Goal: Check status: Check status

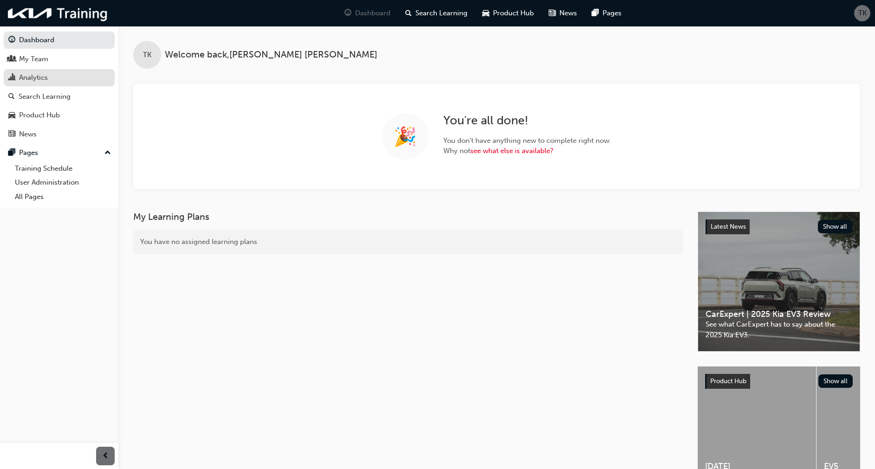
click at [31, 75] on div "Analytics" at bounding box center [33, 77] width 29 height 11
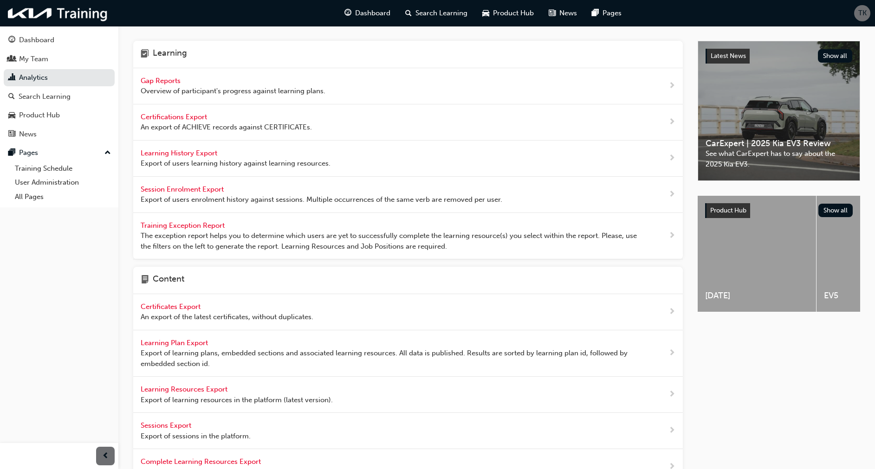
click at [163, 82] on span "Gap Reports" at bounding box center [162, 81] width 42 height 8
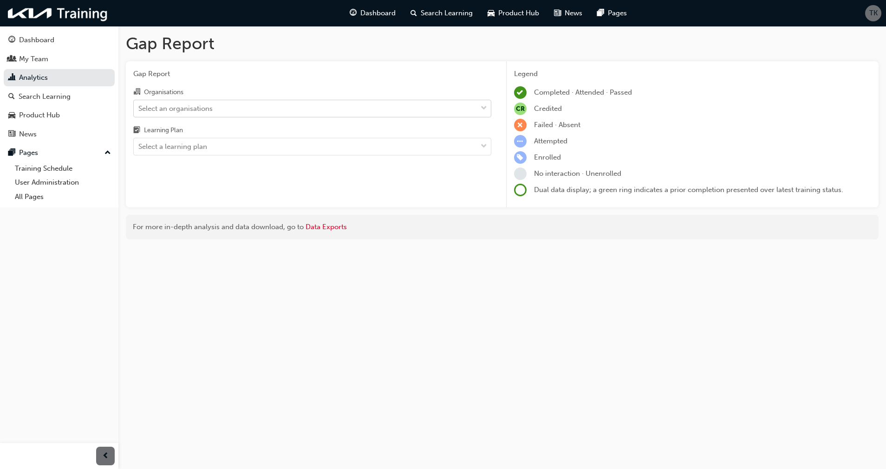
click at [237, 110] on div "Select an organisations" at bounding box center [305, 108] width 343 height 16
click at [139, 110] on input "Organisations Select an organisations" at bounding box center [138, 108] width 1 height 8
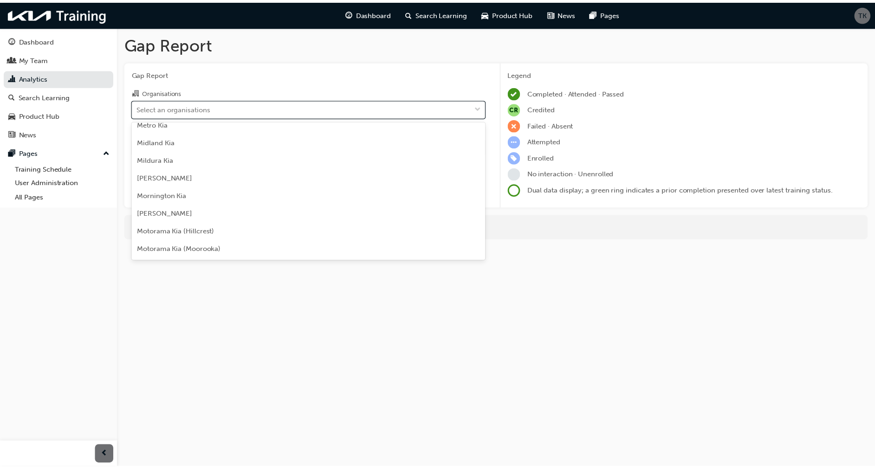
scroll to position [1488, 0]
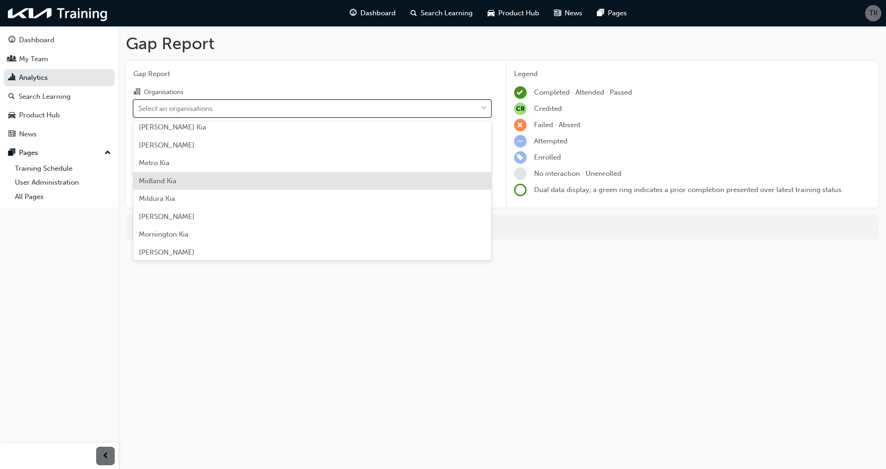
click at [264, 184] on div "Midland Kia" at bounding box center [312, 181] width 358 height 18
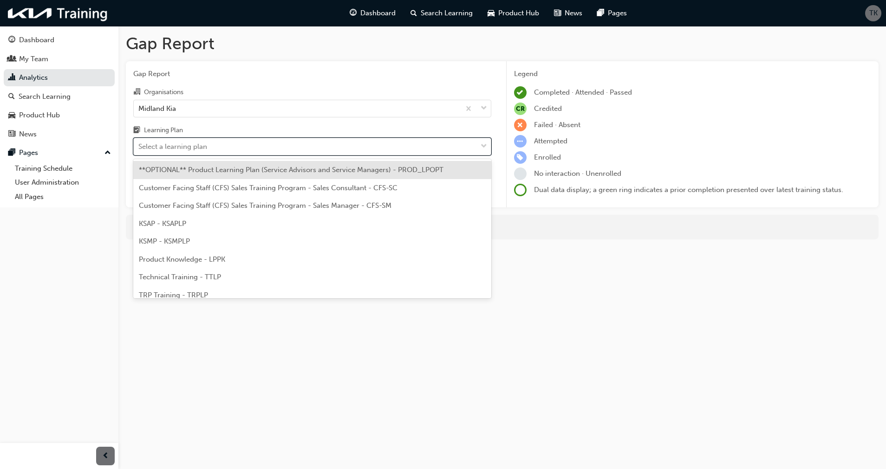
click at [223, 148] on div "Select a learning plan" at bounding box center [305, 147] width 343 height 16
click at [139, 148] on input "Learning Plan option **OPTIONAL** Product Learning Plan (Service Advisors and S…" at bounding box center [138, 146] width 1 height 8
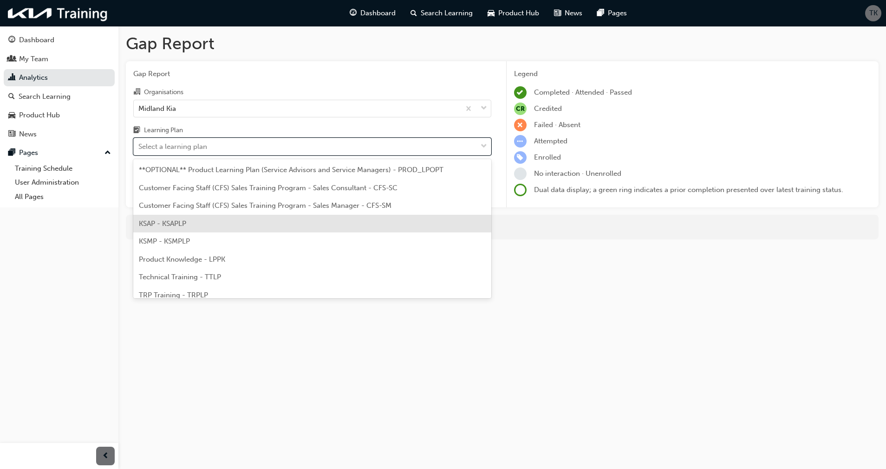
click at [204, 222] on div "KSAP - KSAPLP" at bounding box center [312, 224] width 358 height 18
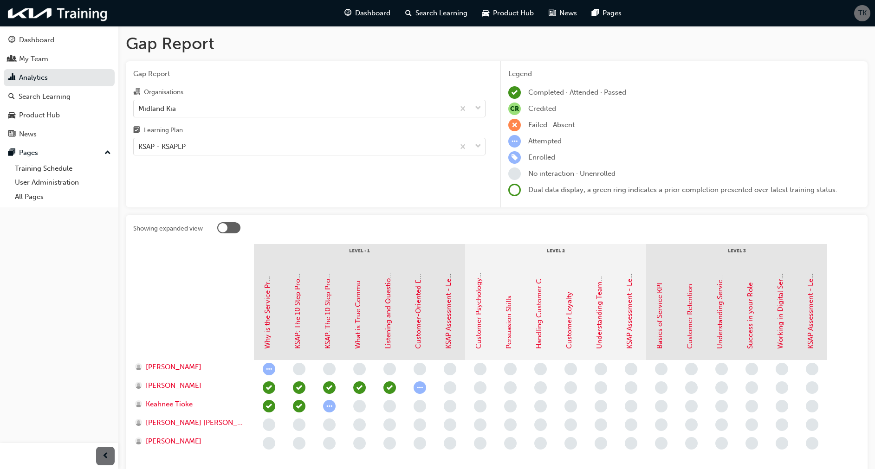
click at [369, 182] on div "Gap Report Organisations Midland Kia Learning Plan KSAP - KSAPLP" at bounding box center [309, 134] width 367 height 147
